Goal: Transaction & Acquisition: Download file/media

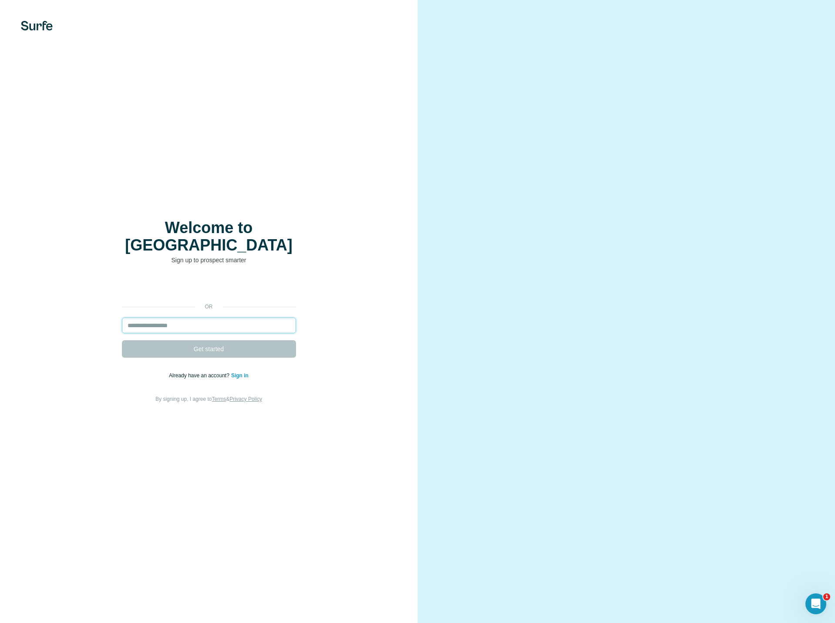
click at [171, 318] on input "email" at bounding box center [209, 326] width 174 height 16
type input "**********"
click at [122, 340] on button "Get started" at bounding box center [209, 348] width 174 height 17
click at [176, 340] on button "Get started" at bounding box center [209, 348] width 174 height 17
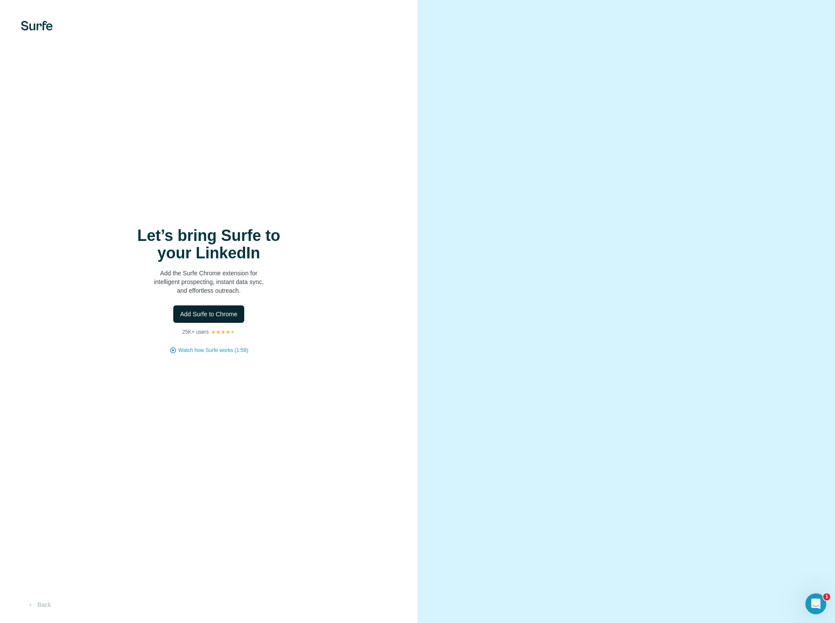
click at [216, 314] on span "Add Surfe to Chrome" at bounding box center [208, 314] width 57 height 9
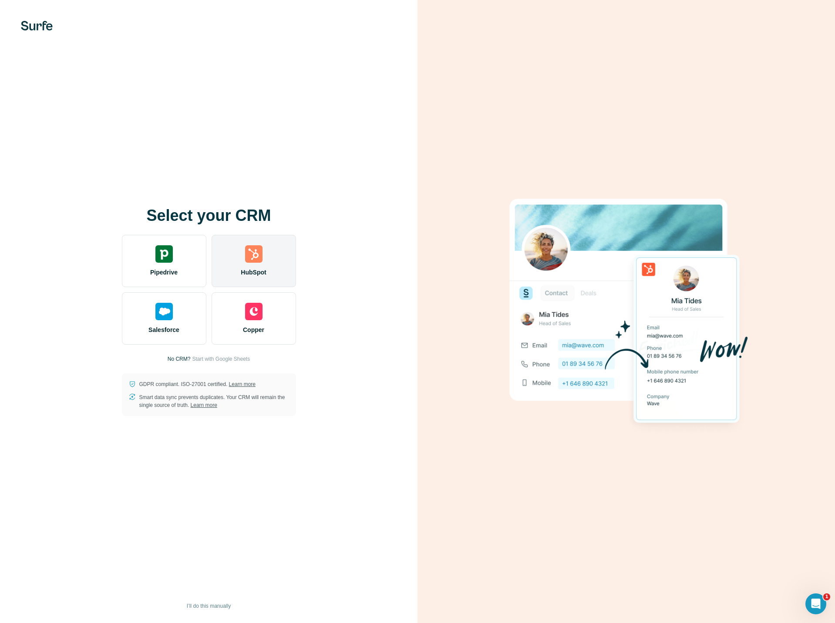
click at [239, 268] on div "HubSpot" at bounding box center [254, 261] width 84 height 52
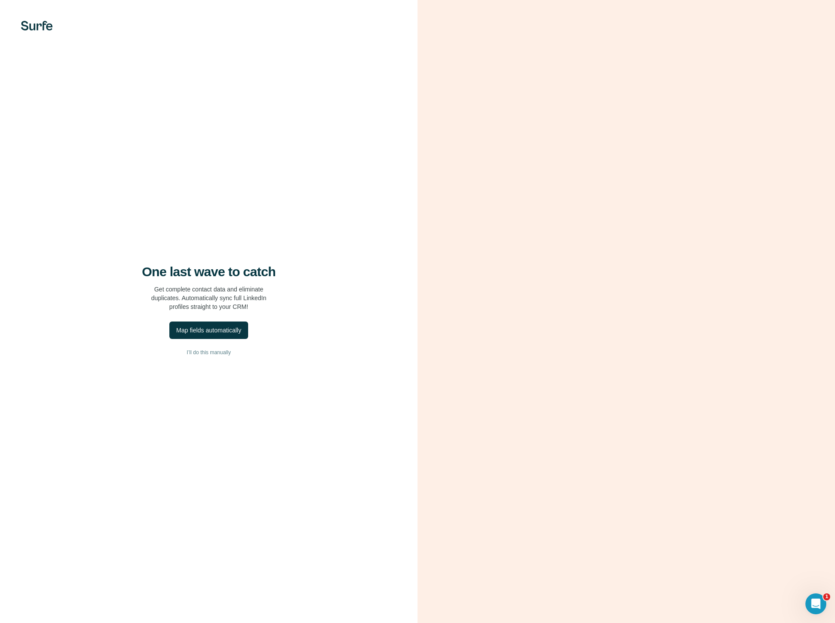
click at [37, 189] on div "One last wave to catch Get complete contact data and eliminate duplicates. Auto…" at bounding box center [209, 311] width 418 height 623
